Goal: Information Seeking & Learning: Check status

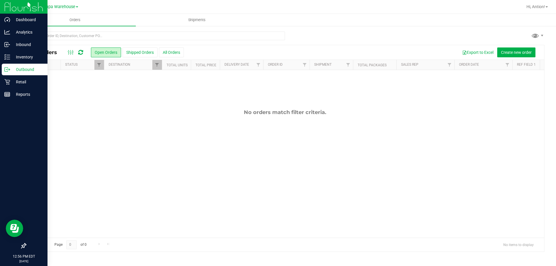
click at [23, 70] on p "Outbound" at bounding box center [27, 69] width 35 height 7
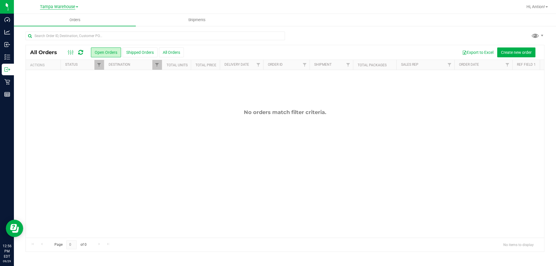
click at [73, 8] on span "Tampa Warehouse" at bounding box center [57, 6] width 35 height 5
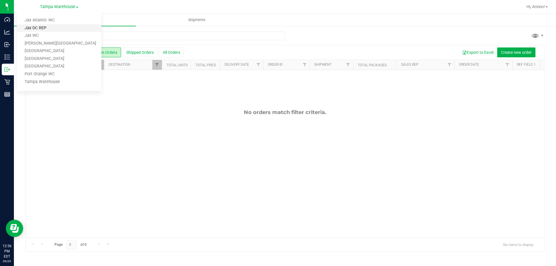
click at [50, 29] on link "Jax DC REP" at bounding box center [59, 28] width 85 height 8
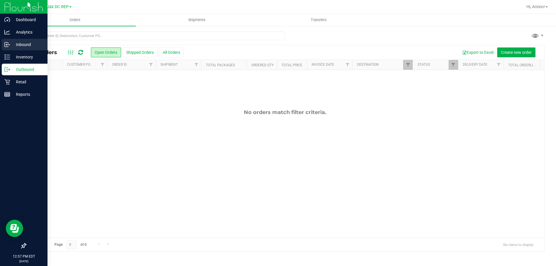
click at [23, 45] on p "Inbound" at bounding box center [27, 44] width 35 height 7
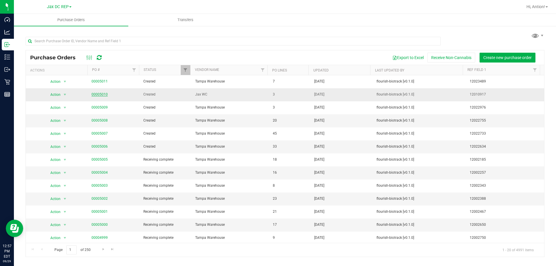
click at [96, 94] on link "00005010" at bounding box center [100, 94] width 16 height 4
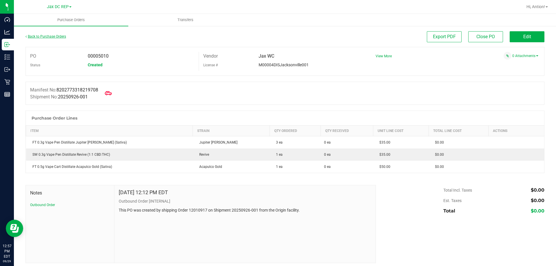
click at [58, 38] on link "Back to Purchase Orders" at bounding box center [45, 36] width 41 height 4
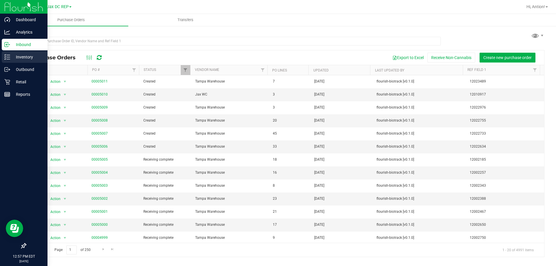
click at [13, 58] on p "Inventory" at bounding box center [27, 57] width 35 height 7
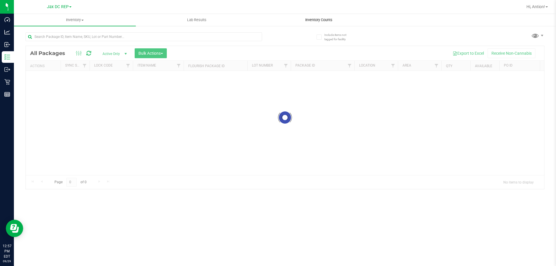
click at [314, 20] on span "Inventory Counts" at bounding box center [318, 19] width 43 height 5
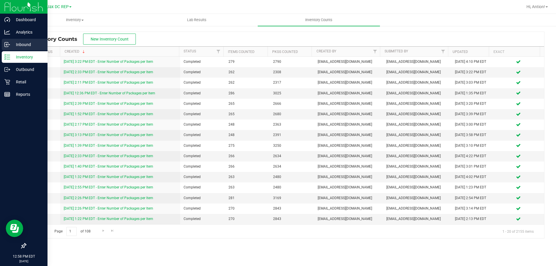
click at [23, 44] on p "Inbound" at bounding box center [27, 44] width 35 height 7
